Goal: Transaction & Acquisition: Purchase product/service

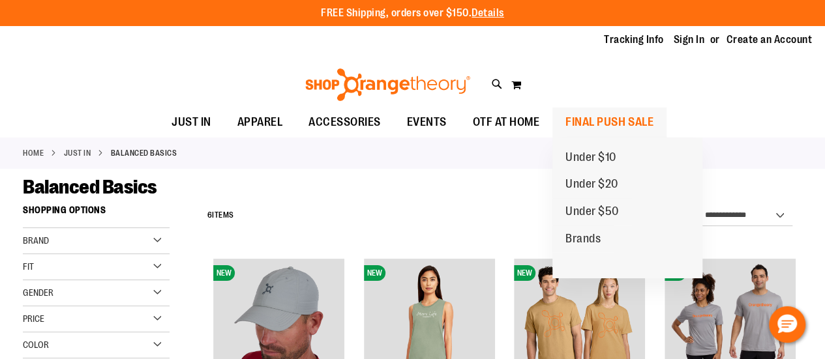
click at [606, 125] on span "FINAL PUSH SALE" at bounding box center [609, 122] width 88 height 29
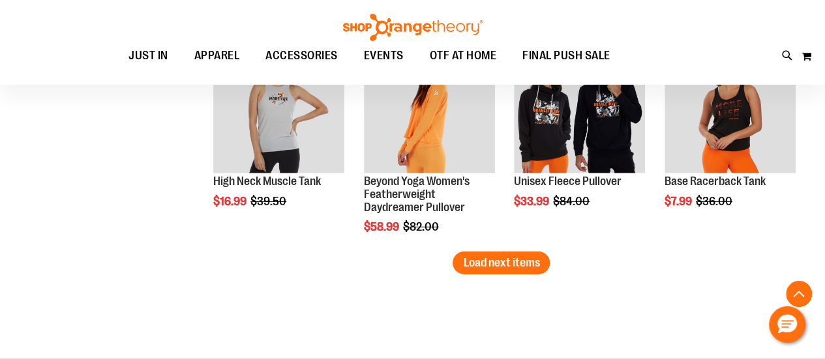
scroll to position [1956, 0]
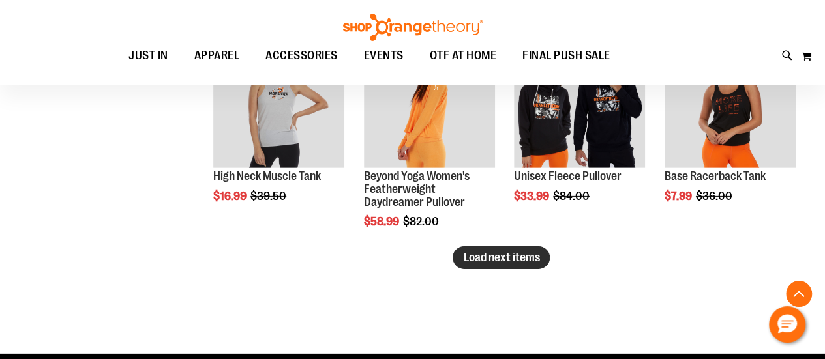
click at [475, 254] on span "Load next items" at bounding box center [501, 257] width 76 height 13
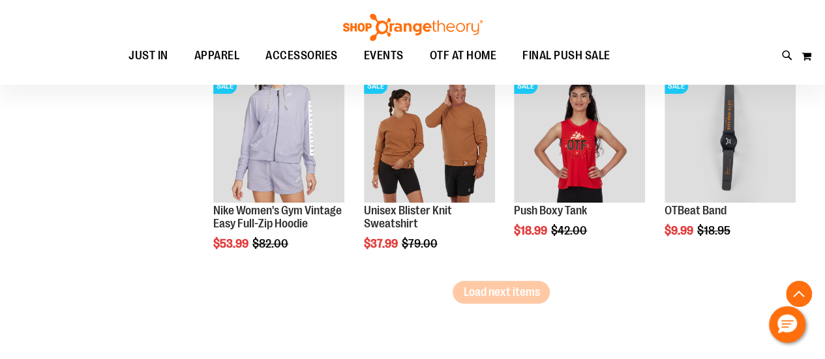
scroll to position [2608, 0]
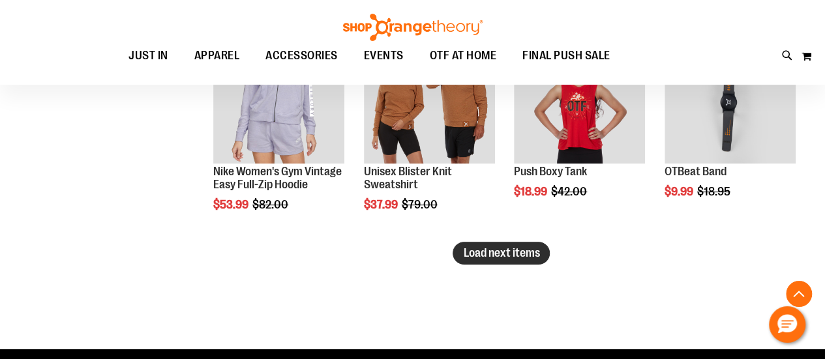
click at [513, 256] on span "Load next items" at bounding box center [501, 252] width 76 height 13
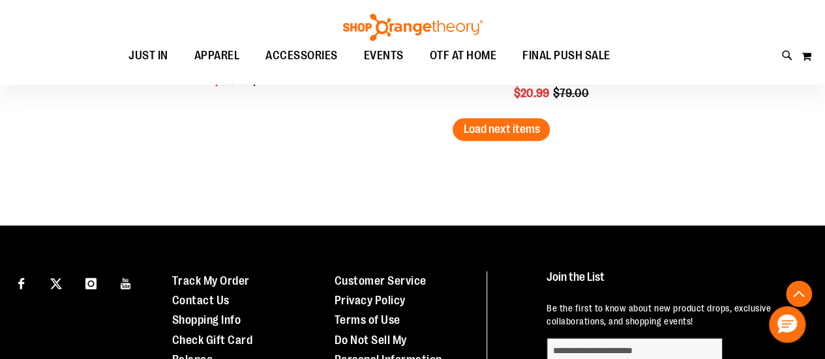
scroll to position [3391, 0]
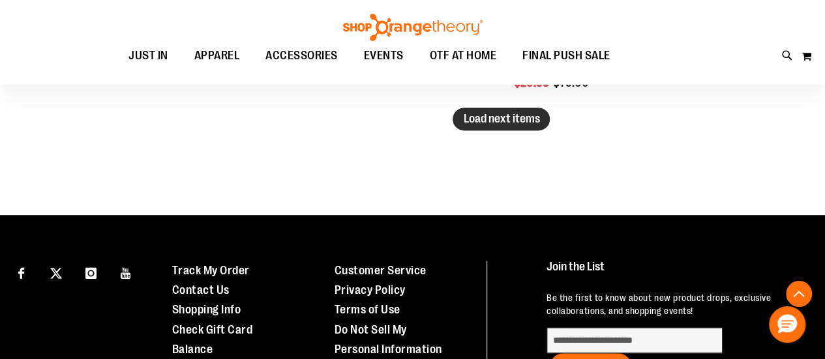
click at [490, 122] on span "Load next items" at bounding box center [501, 118] width 76 height 13
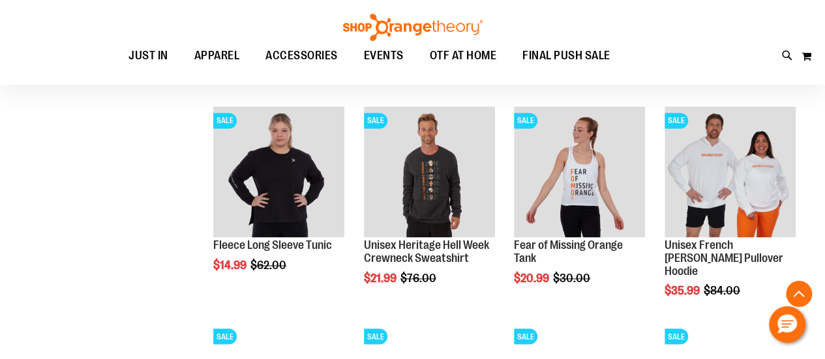
scroll to position [3261, 0]
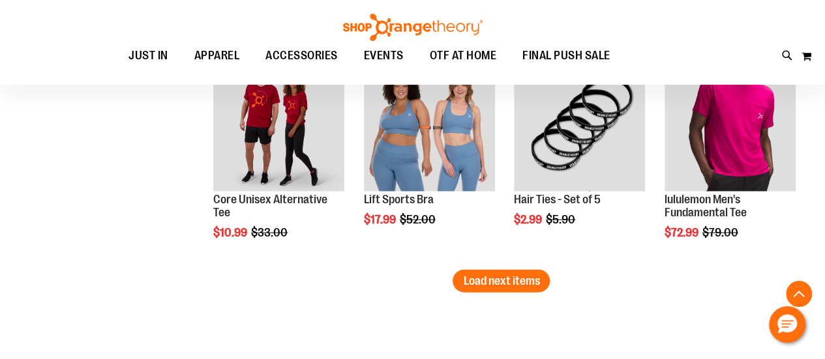
scroll to position [3978, 0]
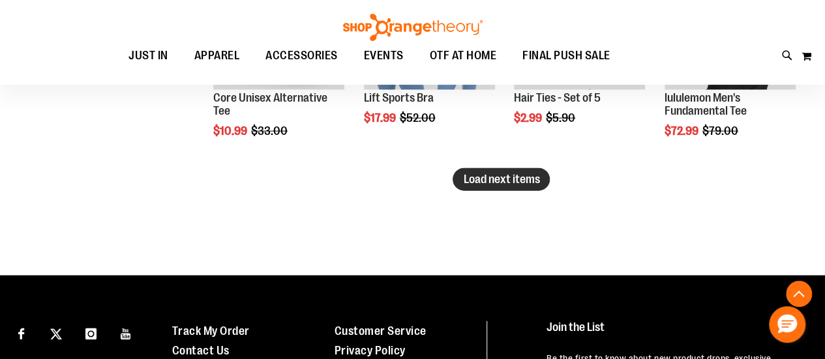
click at [488, 173] on span "Load next items" at bounding box center [501, 179] width 76 height 13
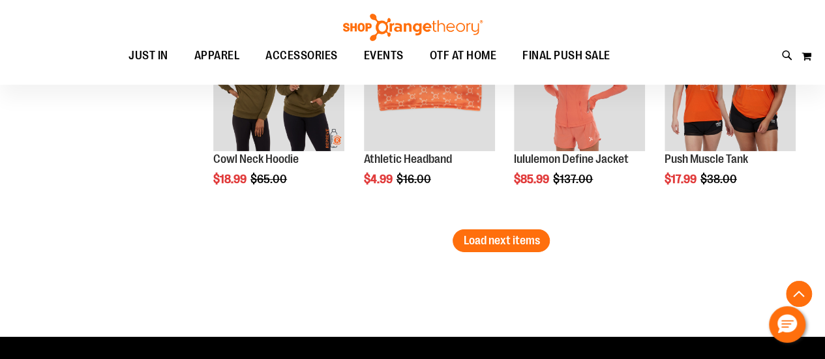
scroll to position [4630, 0]
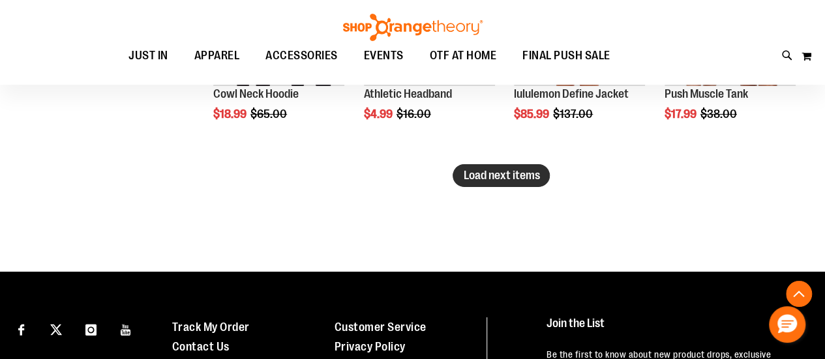
click at [505, 182] on button "Load next items" at bounding box center [501, 175] width 97 height 23
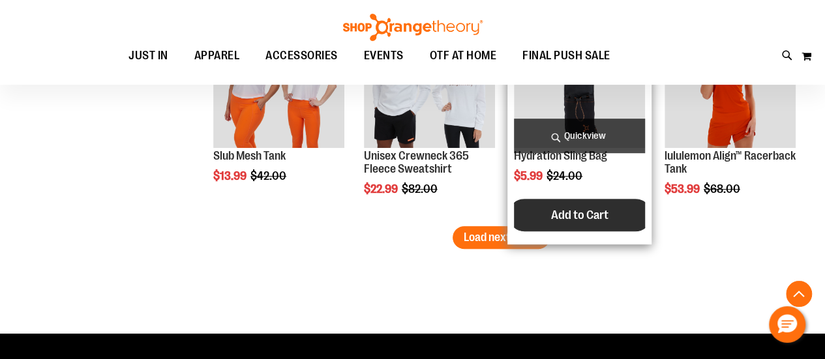
scroll to position [5217, 0]
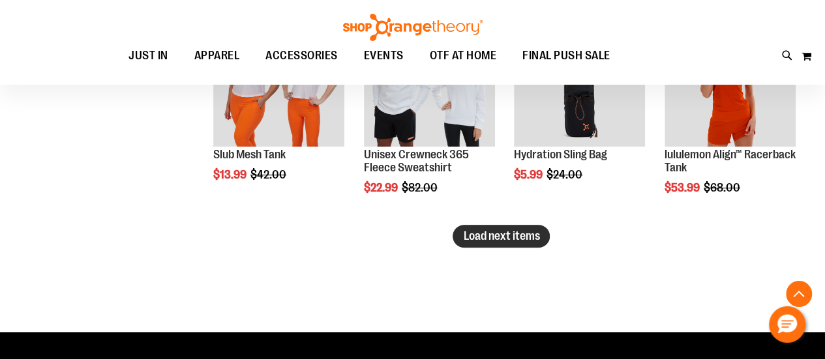
click at [491, 238] on span "Load next items" at bounding box center [501, 236] width 76 height 13
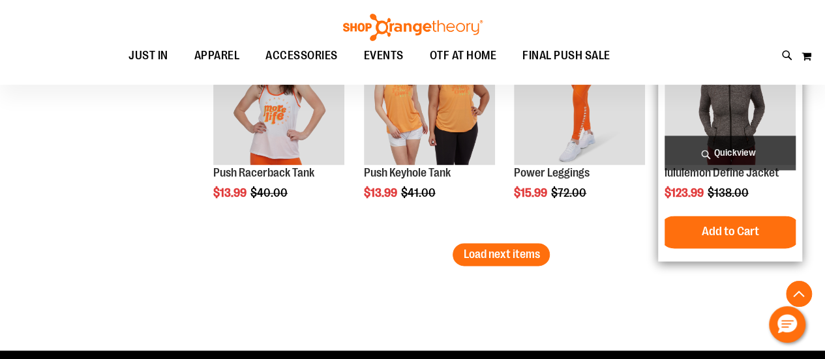
scroll to position [5869, 0]
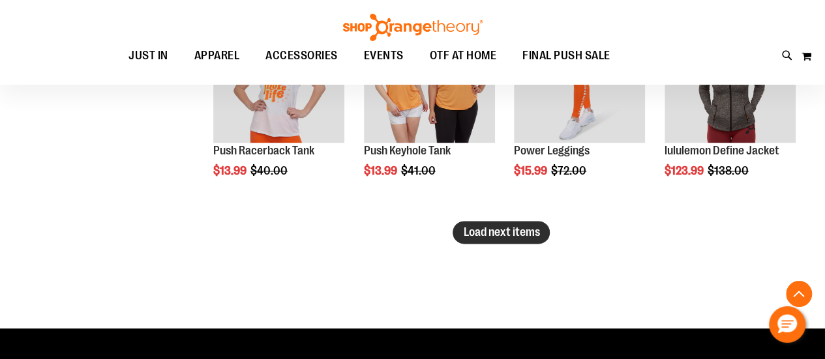
click at [477, 235] on span "Load next items" at bounding box center [501, 232] width 76 height 13
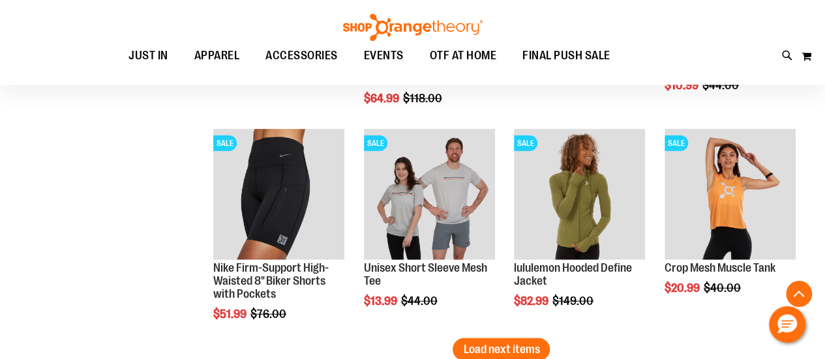
scroll to position [6521, 0]
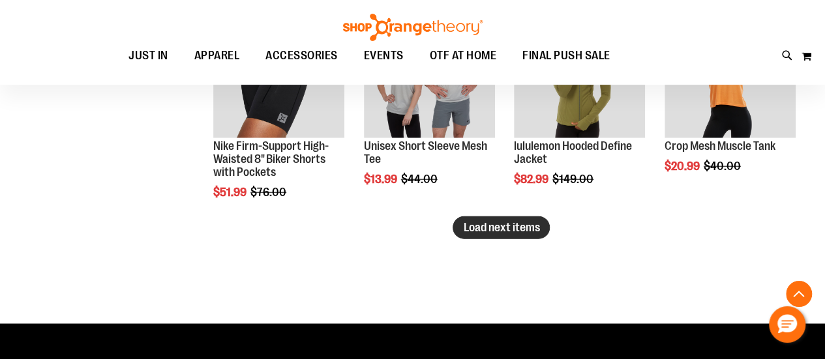
click at [475, 230] on span "Load next items" at bounding box center [501, 227] width 76 height 13
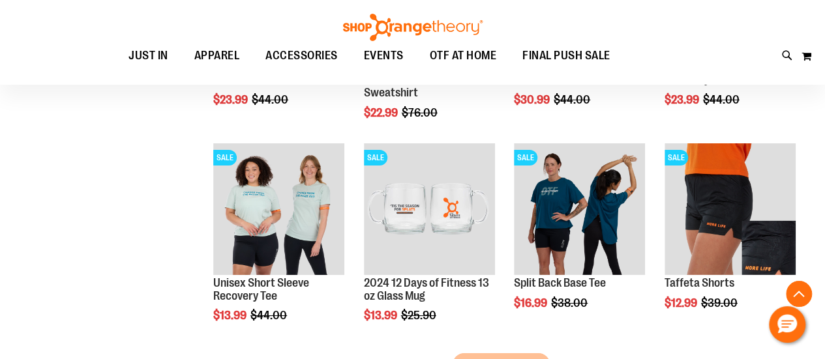
scroll to position [7108, 0]
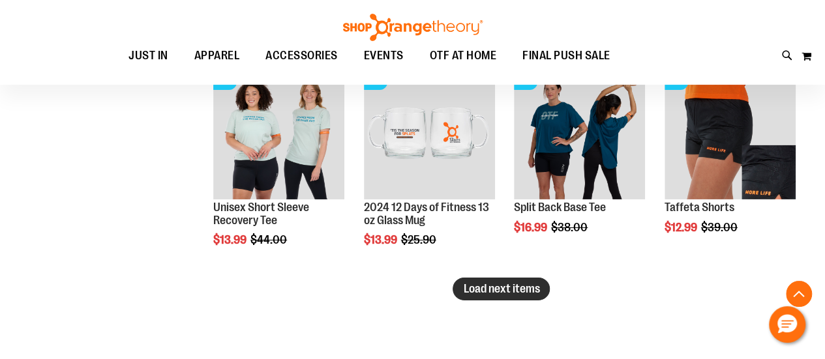
click at [513, 285] on span "Load next items" at bounding box center [501, 288] width 76 height 13
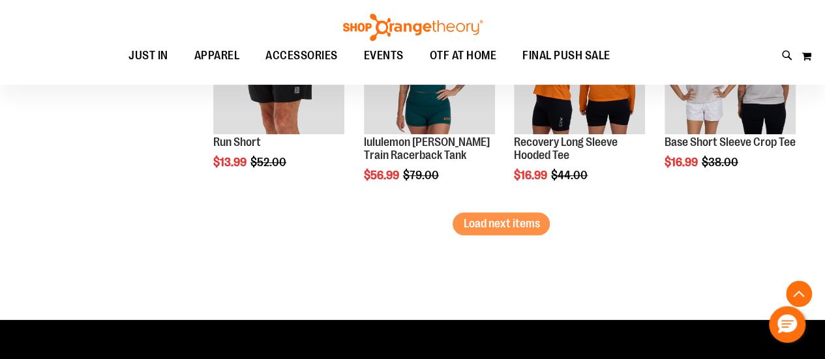
scroll to position [7825, 0]
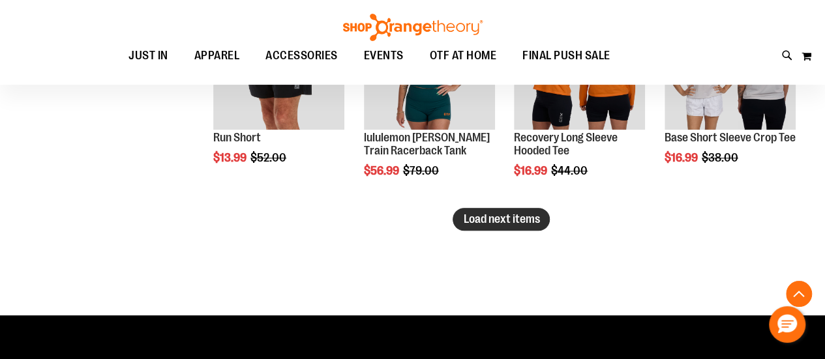
click at [492, 222] on span "Load next items" at bounding box center [501, 219] width 76 height 13
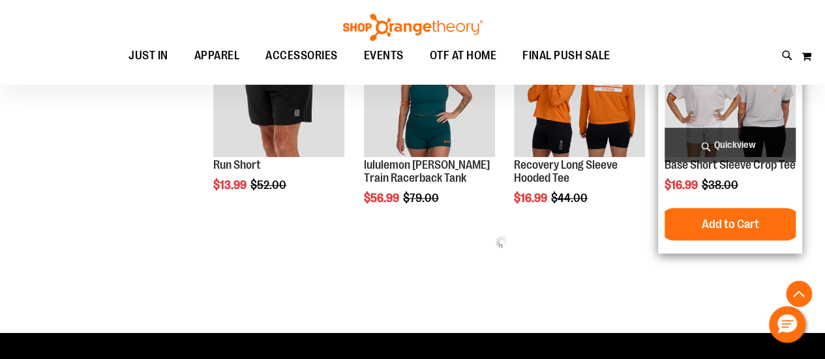
scroll to position [7799, 0]
